Goal: Task Accomplishment & Management: Use online tool/utility

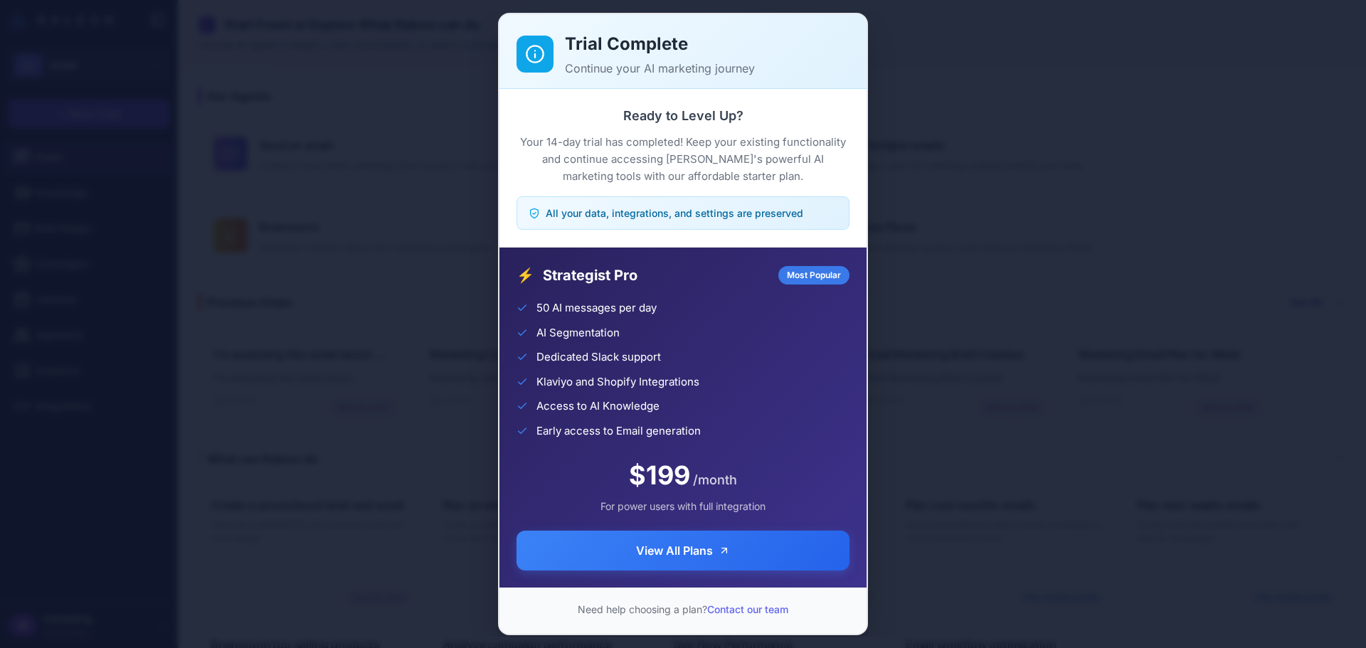
click at [977, 215] on div "Trial Complete Continue your AI marketing journey Ready to Level Up? Your 14-da…" at bounding box center [683, 323] width 1366 height 625
